Goal: Task Accomplishment & Management: Manage account settings

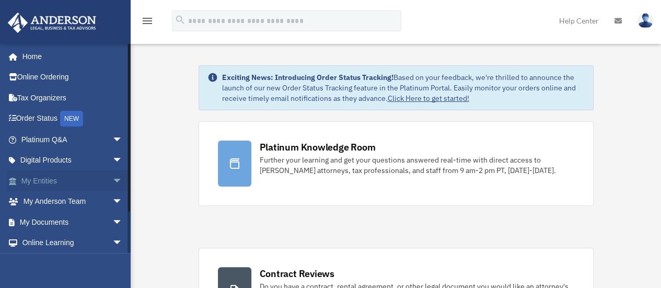
click at [48, 184] on link "My Entities arrow_drop_down" at bounding box center [72, 180] width 131 height 21
click at [112, 179] on span "arrow_drop_down" at bounding box center [122, 180] width 21 height 21
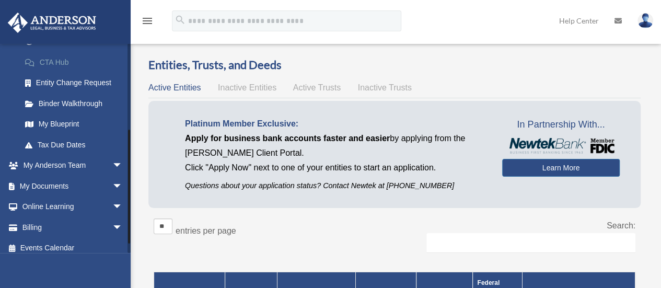
scroll to position [167, 0]
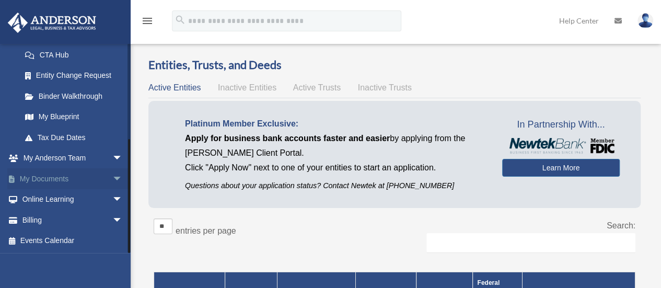
click at [112, 175] on span "arrow_drop_down" at bounding box center [122, 178] width 21 height 21
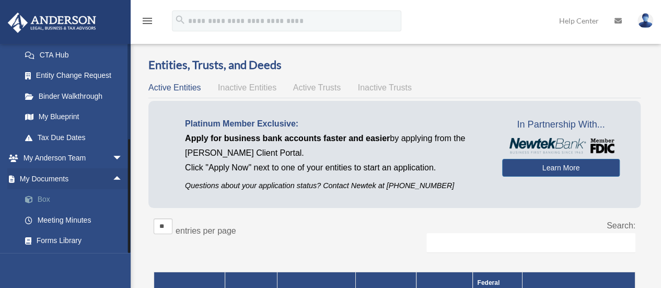
click at [43, 200] on link "Box" at bounding box center [77, 199] width 124 height 21
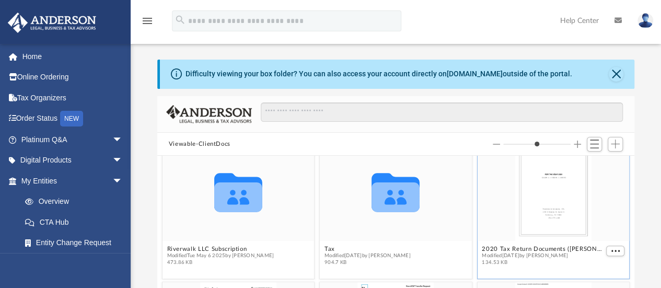
scroll to position [267, 0]
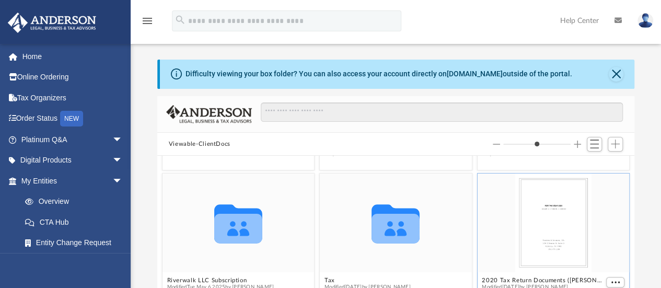
click at [524, 229] on div "grid" at bounding box center [553, 223] width 152 height 99
click at [495, 278] on button "2020 Tax Return Documents (Landolt Callum L and Ke - Client Copy).pdf" at bounding box center [543, 280] width 122 height 7
type input "*"
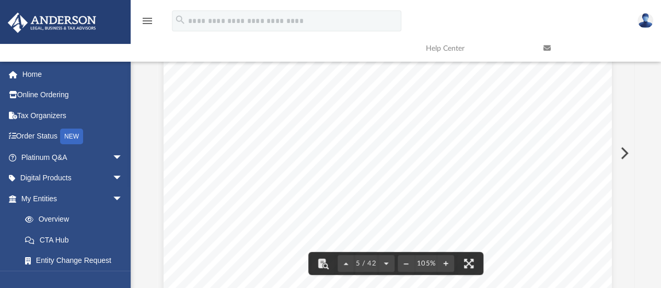
scroll to position [2457, 8]
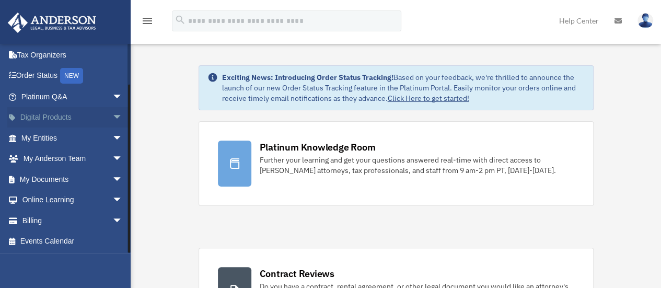
scroll to position [43, 0]
click at [112, 178] on span "arrow_drop_down" at bounding box center [122, 178] width 21 height 21
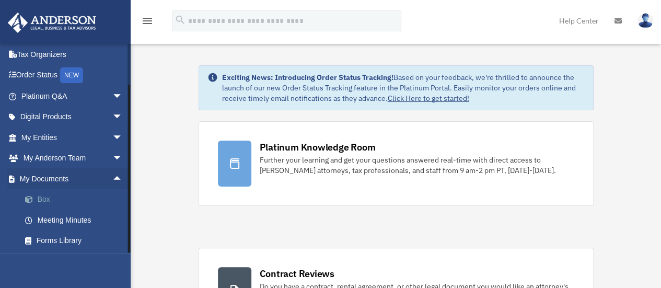
click at [47, 197] on link "Box" at bounding box center [77, 199] width 124 height 21
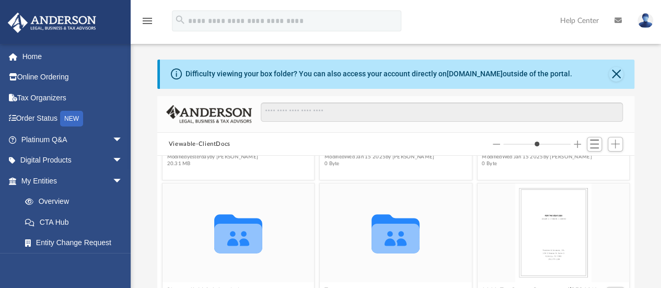
scroll to position [250, 0]
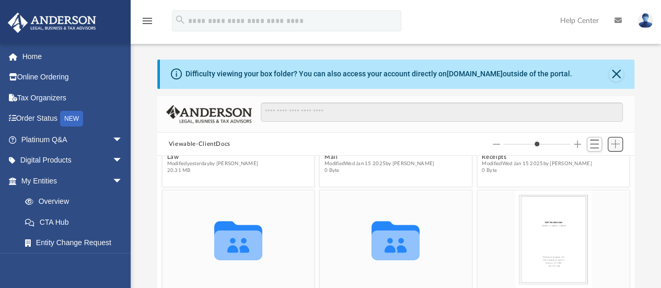
click at [615, 141] on span "Add" at bounding box center [615, 144] width 9 height 9
click at [590, 166] on li "Upload" at bounding box center [600, 164] width 33 height 11
type input "*"
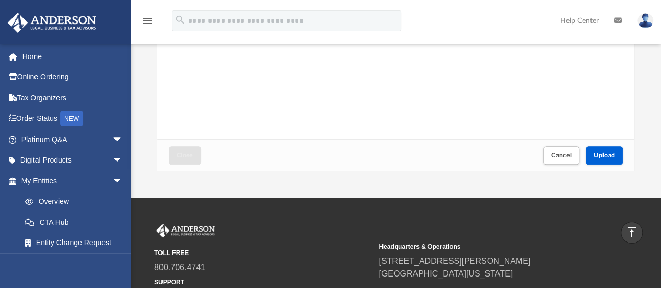
scroll to position [223, 0]
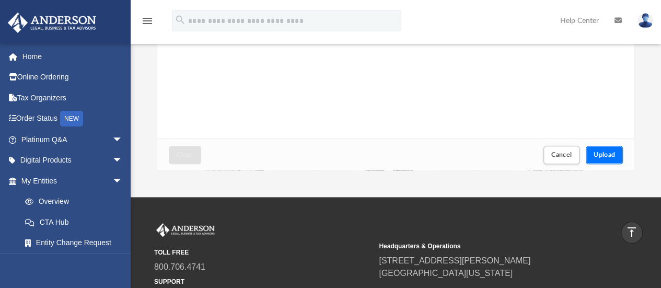
click at [608, 153] on span "Upload" at bounding box center [605, 155] width 22 height 6
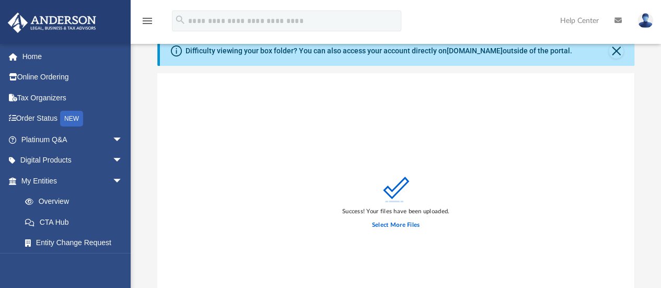
scroll to position [0, 0]
